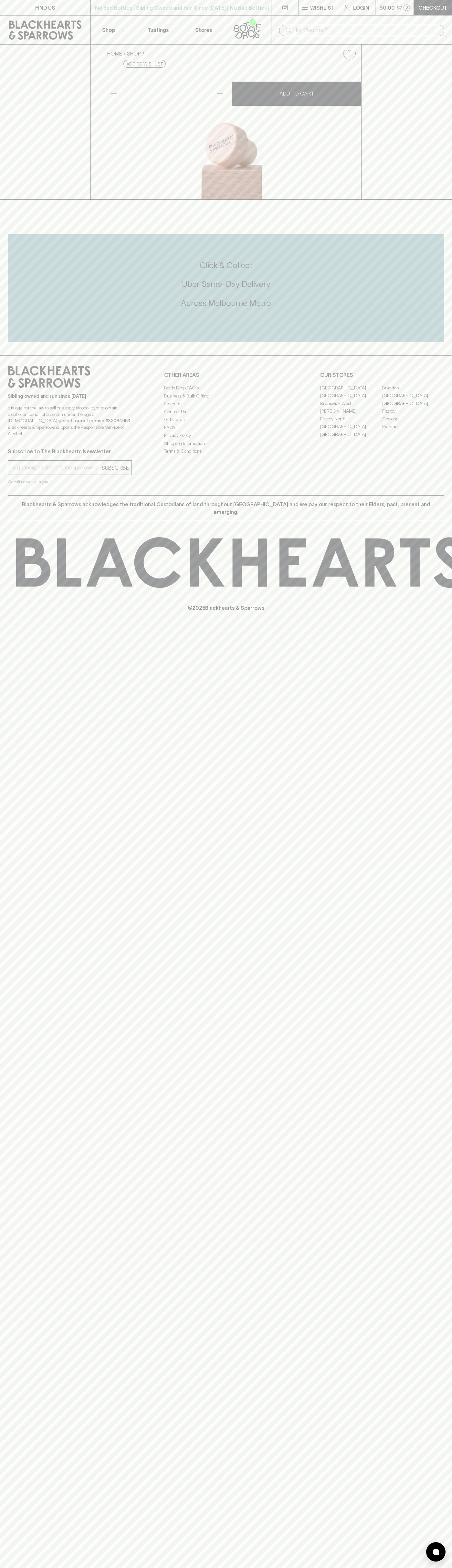
click at [275, 19] on div "​" at bounding box center [361, 30] width 181 height 29
click at [433, 130] on div "HOME SHOP Blackhearts & Sparrows Bamboo Wine Stopper $11.00 Add to wishlist No …" at bounding box center [226, 122] width 452 height 155
click at [46, 1567] on html "FIND US | No Bad Bottles | Sibling Owned and Run Since 2006 | No Bad Bottles | …" at bounding box center [226, 784] width 452 height 1568
click at [0, 797] on div "FIND US | No Bad Bottles | Sibling Owned and Run Since 2006 | No Bad Bottles | …" at bounding box center [226, 784] width 452 height 1568
